Goal: Task Accomplishment & Management: Use online tool/utility

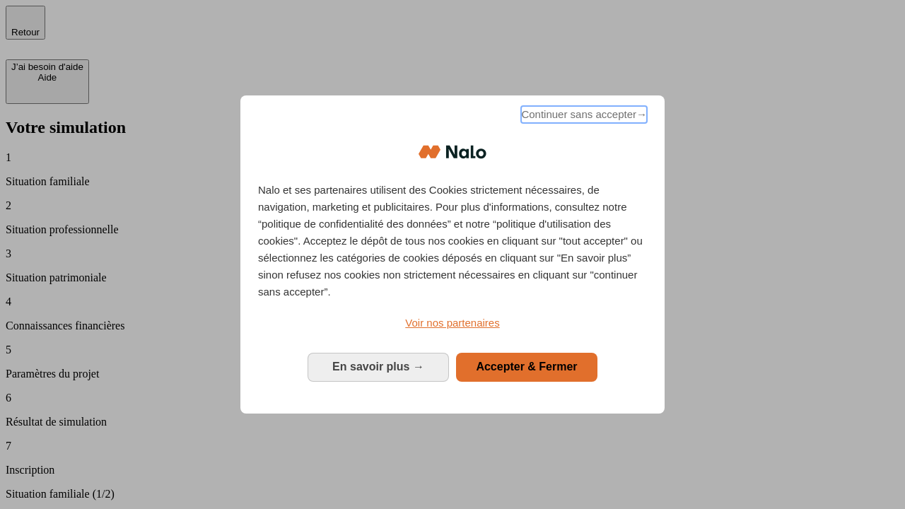
click at [583, 117] on span "Continuer sans accepter →" at bounding box center [584, 114] width 126 height 17
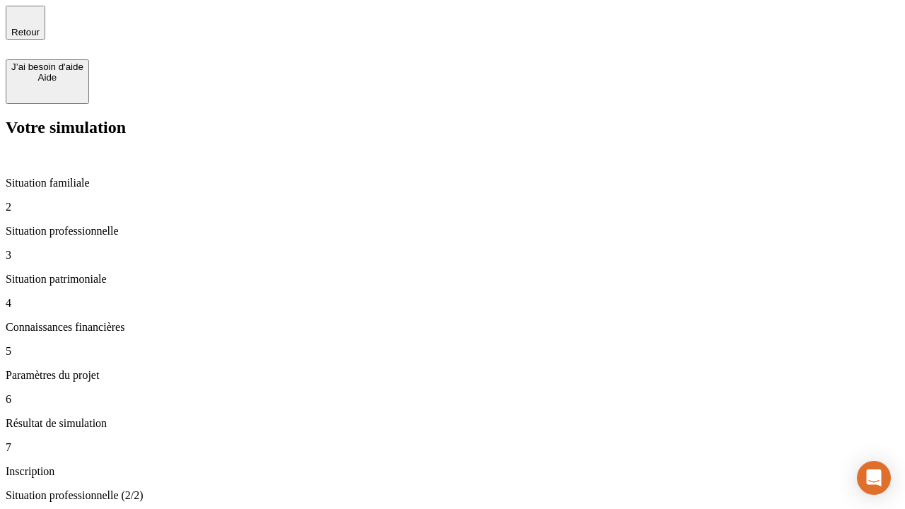
type input "30 000"
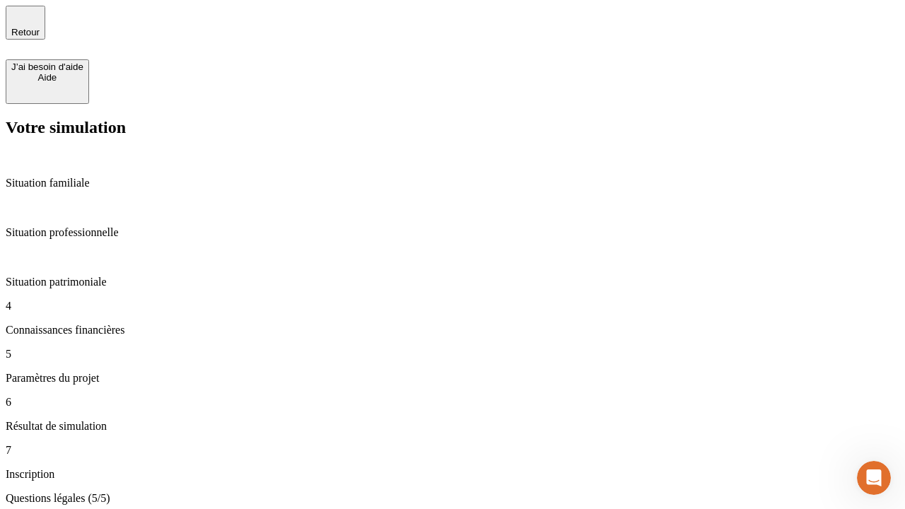
type input "25"
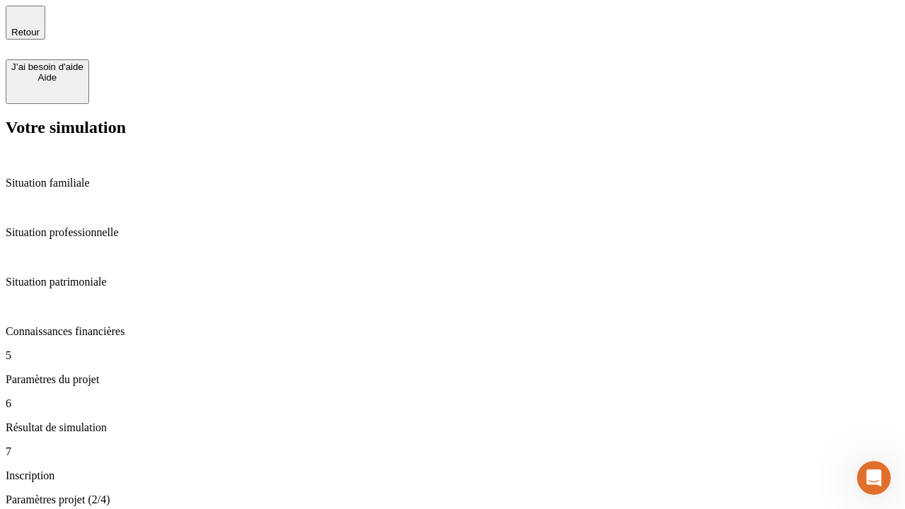
type input "1 000"
type input "640"
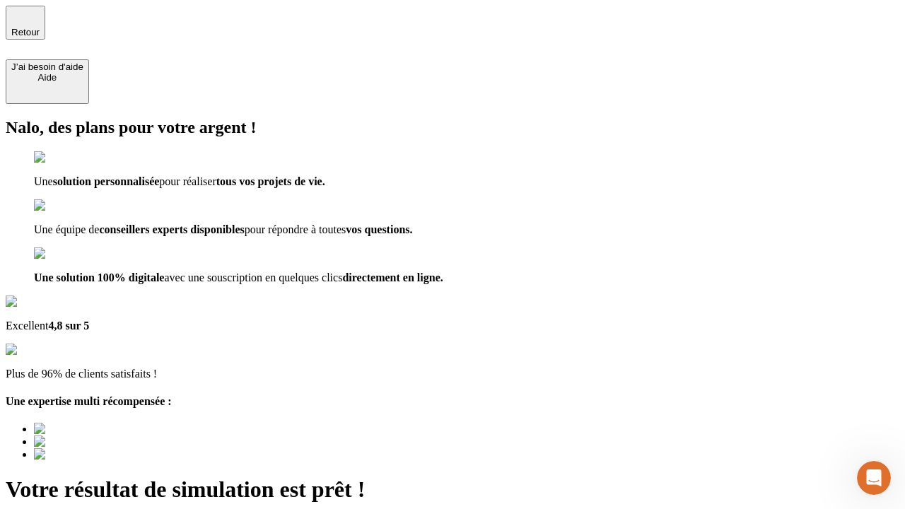
type input "[EMAIL_ADDRESS][PERSON_NAME][DOMAIN_NAME]"
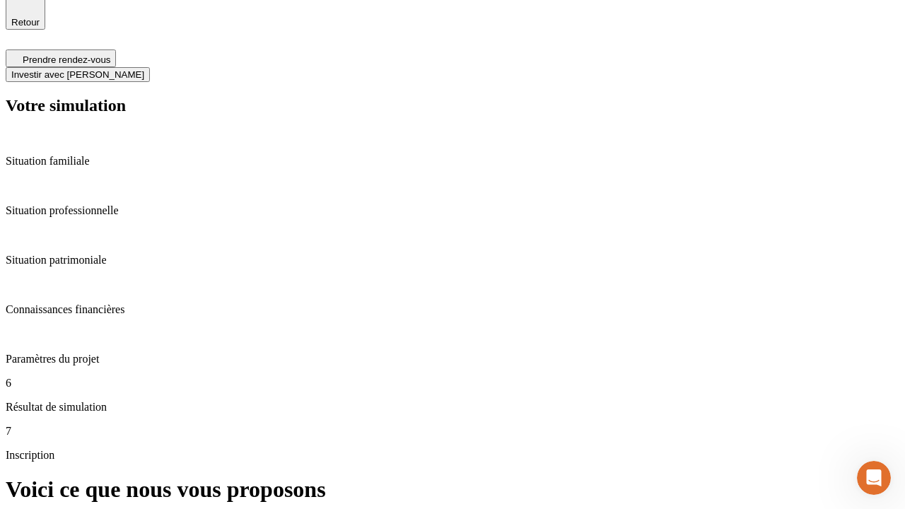
click at [144, 69] on span "Investir avec [PERSON_NAME]" at bounding box center [77, 74] width 133 height 11
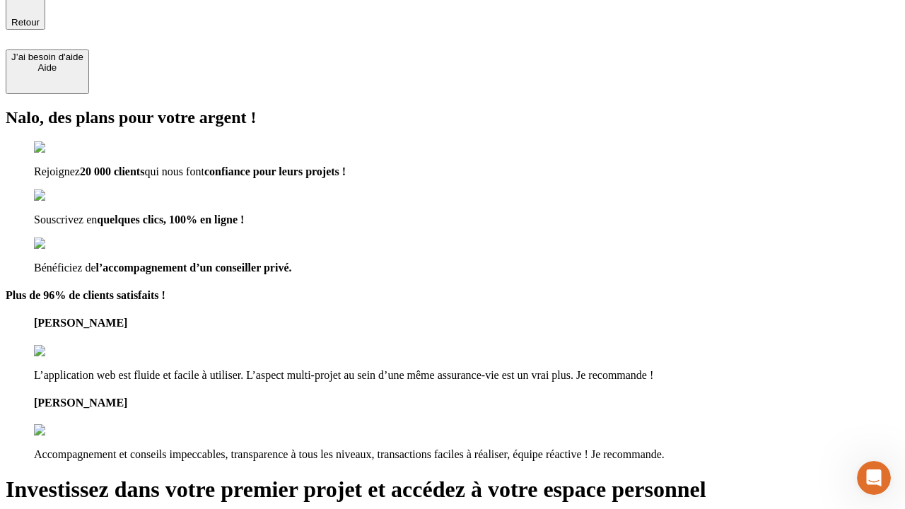
scroll to position [8, 0]
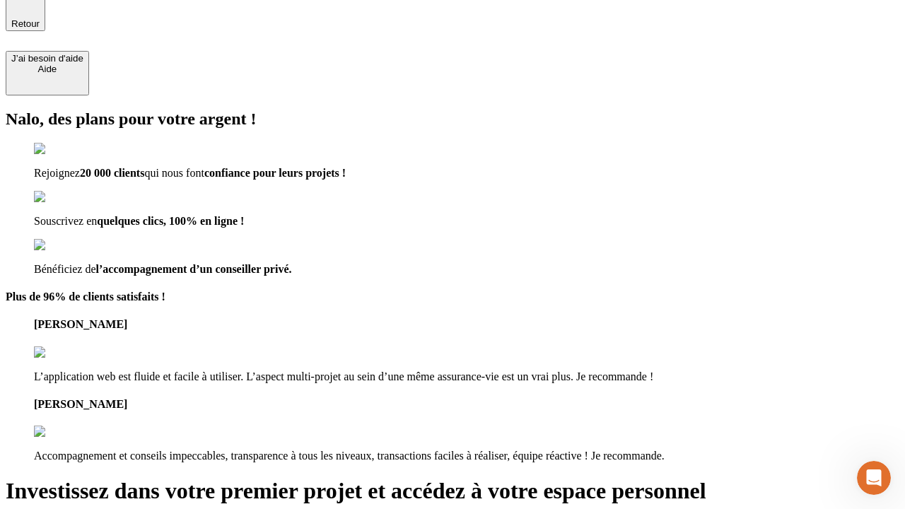
type input "[PERSON_NAME][EMAIL_ADDRESS][DOMAIN_NAME]"
